Goal: Information Seeking & Learning: Learn about a topic

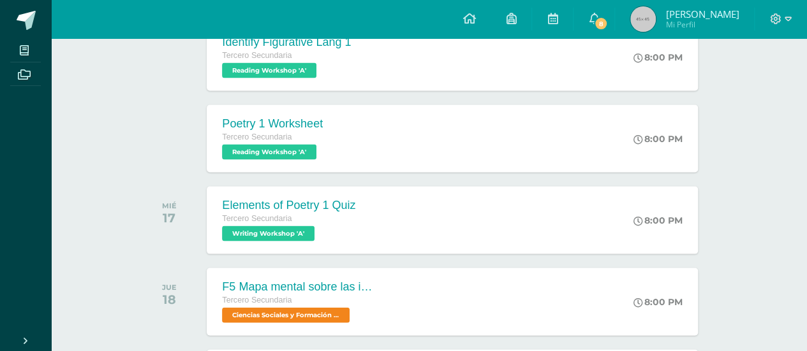
scroll to position [74, 0]
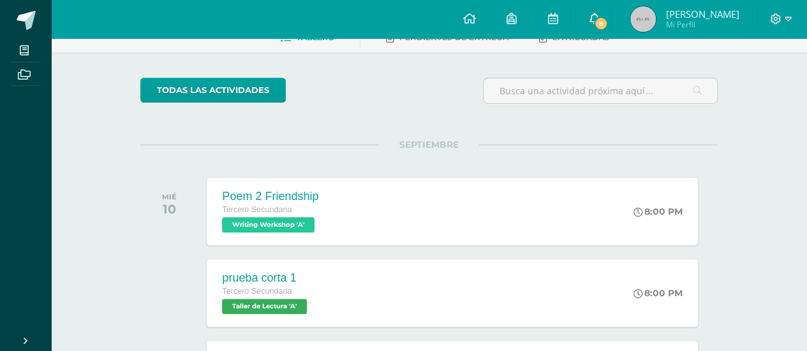
click at [608, 28] on span "8" at bounding box center [601, 24] width 14 height 14
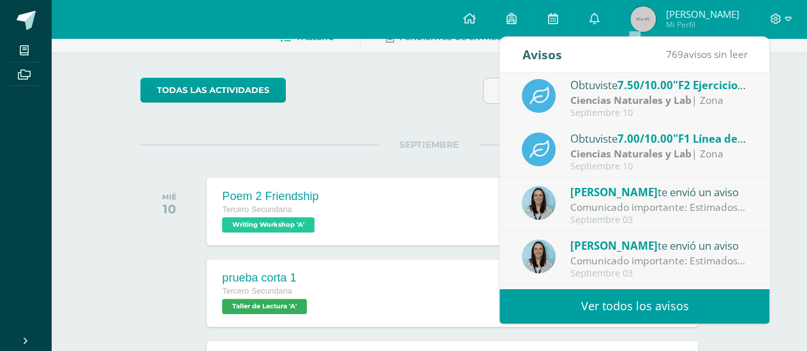
scroll to position [0, 0]
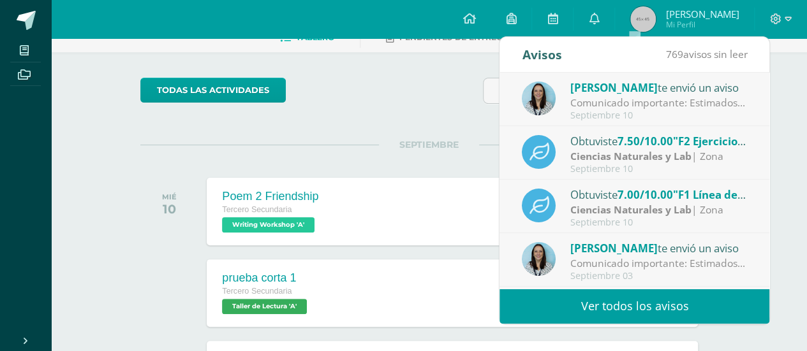
click at [679, 98] on div "Comunicado importante: Estimados padres de familia, Les compartimos información…" at bounding box center [658, 103] width 177 height 15
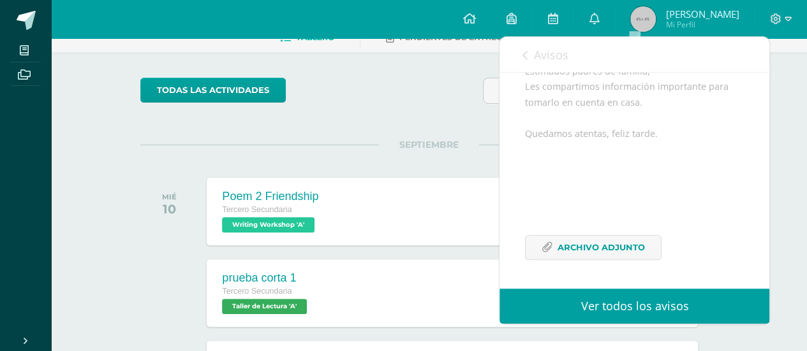
scroll to position [157, 0]
click at [623, 251] on span "Archivo Adjunto" at bounding box center [600, 248] width 87 height 24
click at [528, 54] on link "Avisos" at bounding box center [545, 55] width 46 height 36
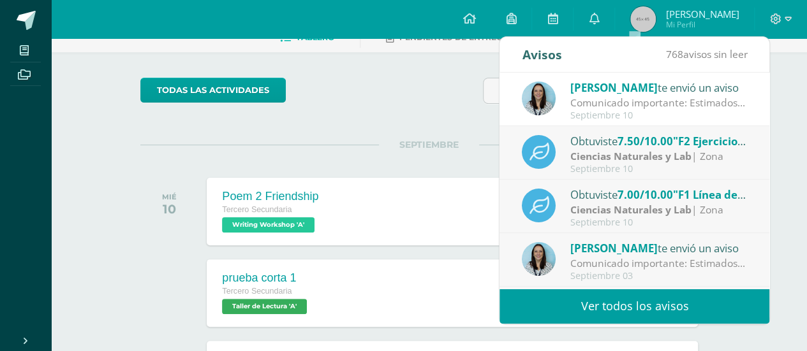
click at [639, 270] on div "Comunicado importante: Estimados padres de familia, Les compartimos información…" at bounding box center [658, 263] width 177 height 15
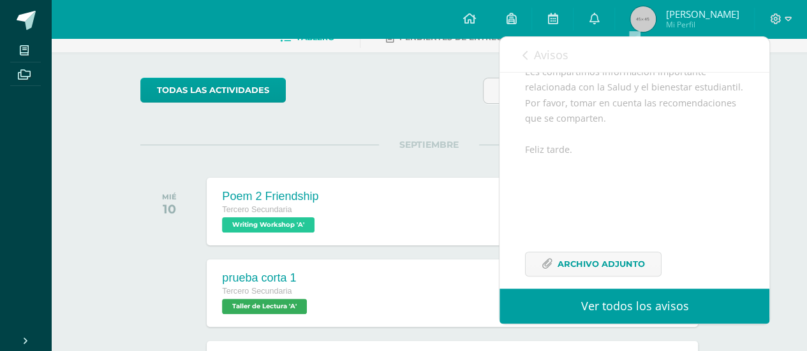
scroll to position [204, 0]
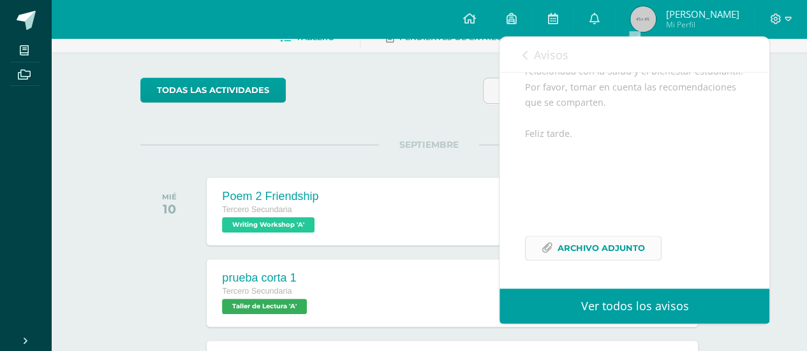
click at [625, 249] on span "Archivo Adjunto" at bounding box center [600, 249] width 87 height 24
click at [530, 59] on link "Avisos" at bounding box center [545, 55] width 46 height 36
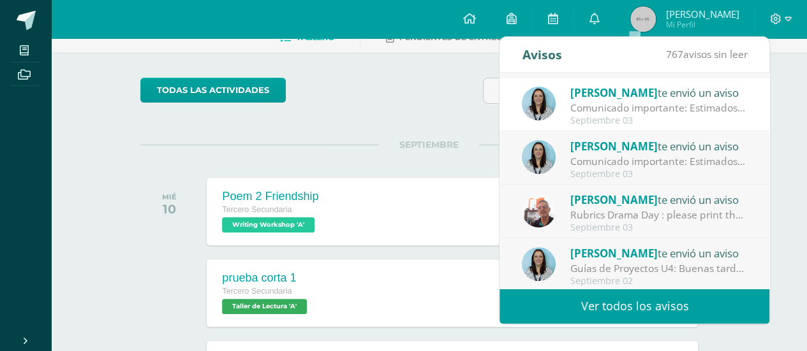
scroll to position [174, 0]
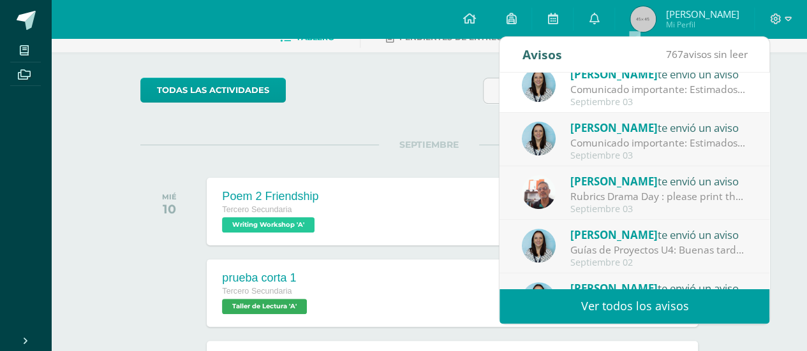
click at [681, 128] on div "[PERSON_NAME] te envió un aviso" at bounding box center [658, 127] width 177 height 17
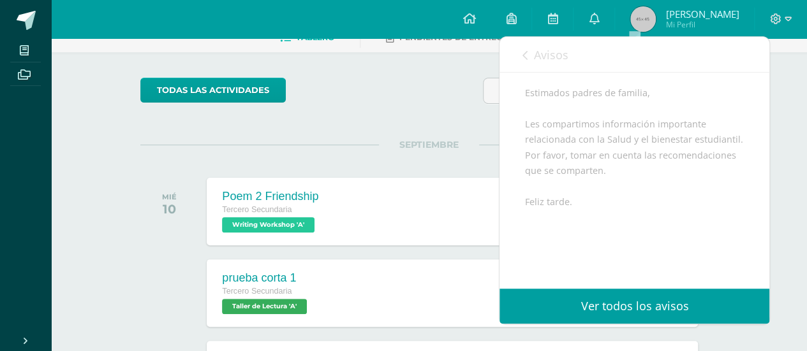
scroll to position [92, 0]
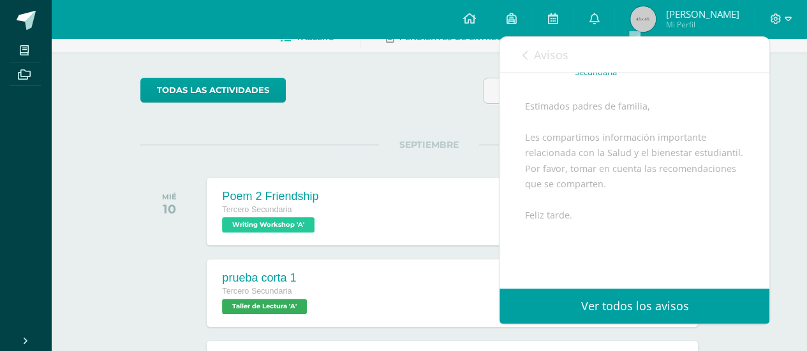
click at [527, 44] on link "Avisos" at bounding box center [545, 55] width 46 height 36
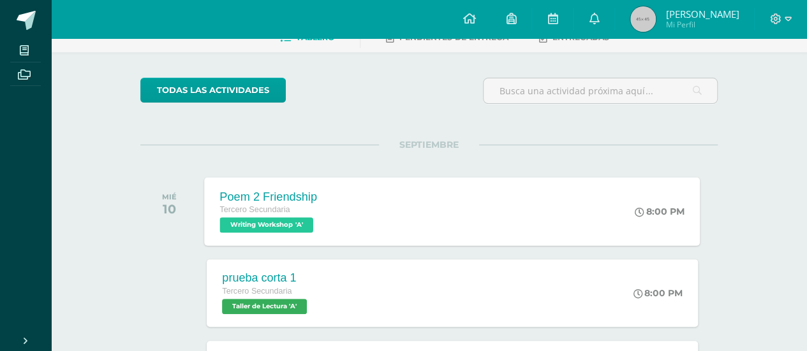
click at [381, 217] on div "Poem 2 Friendship [PERSON_NAME] Secundaria Writing Workshop 'A' 8:00 PM Poem 2 …" at bounding box center [452, 211] width 495 height 68
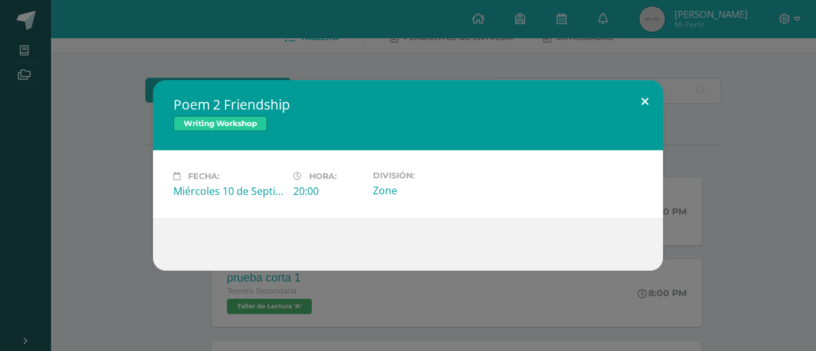
click at [640, 106] on button at bounding box center [645, 101] width 36 height 43
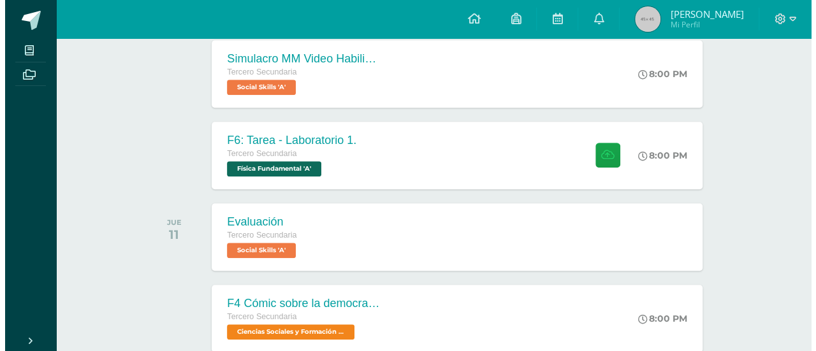
scroll to position [431, 0]
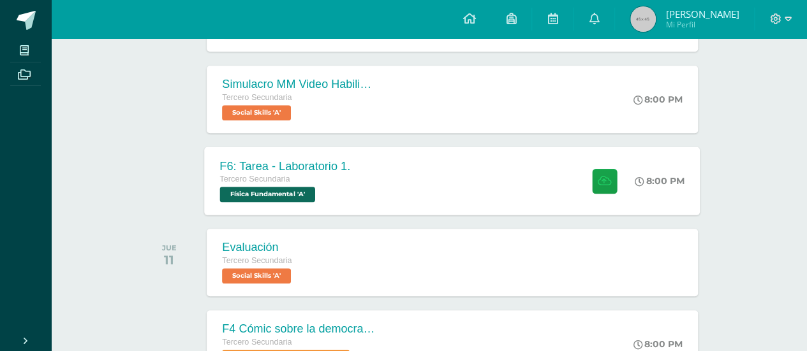
click at [492, 163] on div "F6: Tarea - Laboratorio 1. [PERSON_NAME] Secundaria Física Fundamental 'A' 8:00…" at bounding box center [452, 181] width 495 height 68
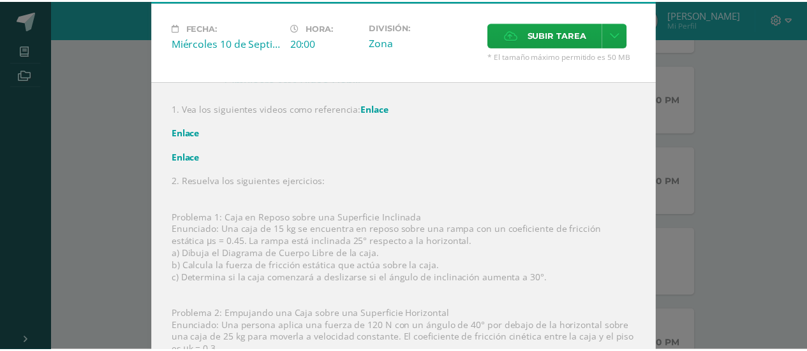
scroll to position [65, 0]
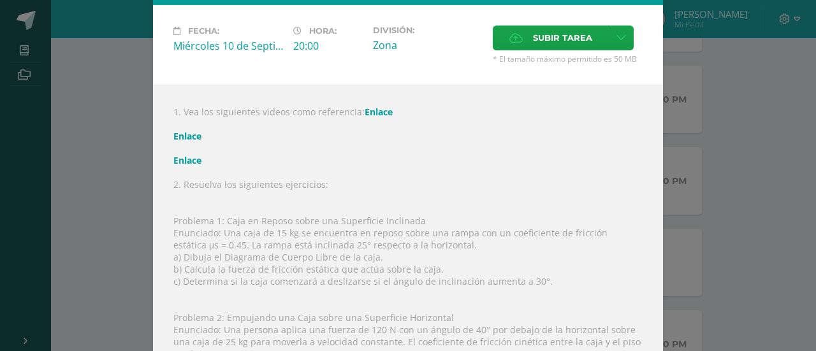
click at [713, 113] on div "F6: Tarea - Laboratorio 1. Física Fundamental Fecha: Miércoles 10 de Septiembre…" at bounding box center [408, 262] width 806 height 654
